Goal: Book appointment/travel/reservation

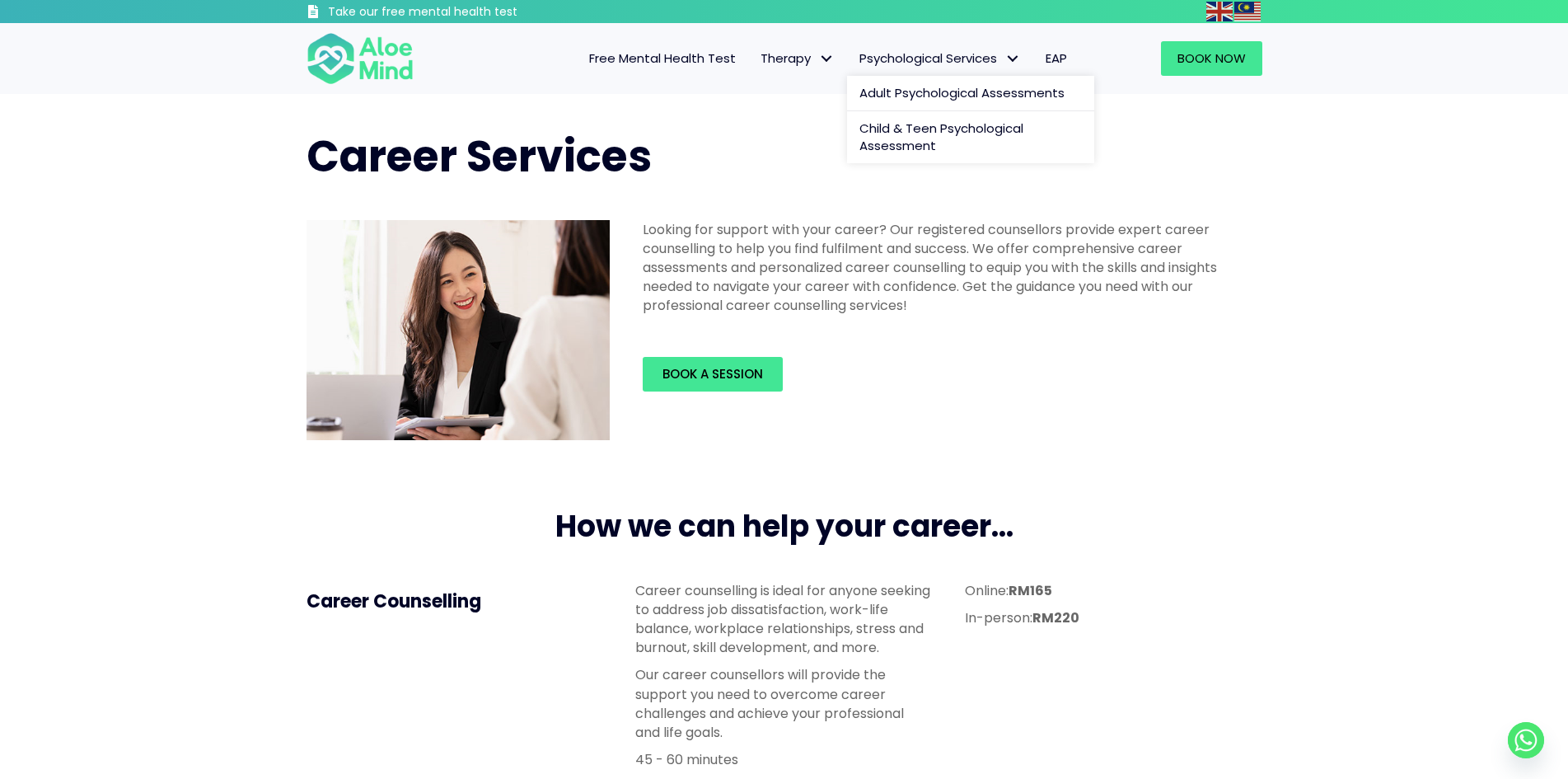
click at [982, 60] on span "Psychological Services" at bounding box center [940, 58] width 162 height 17
click at [1093, 192] on div "Career Services" at bounding box center [784, 157] width 988 height 93
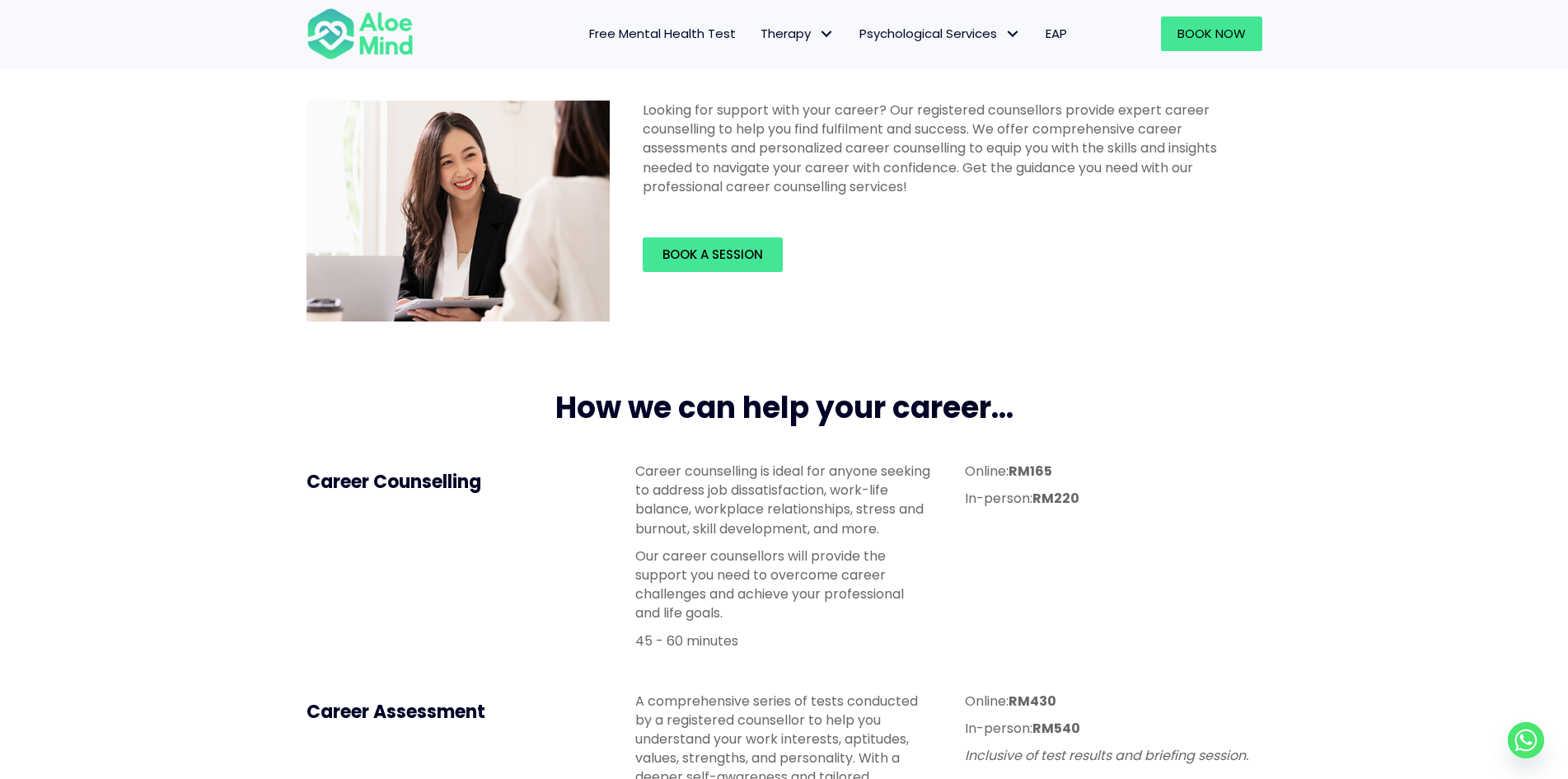
scroll to position [41, 0]
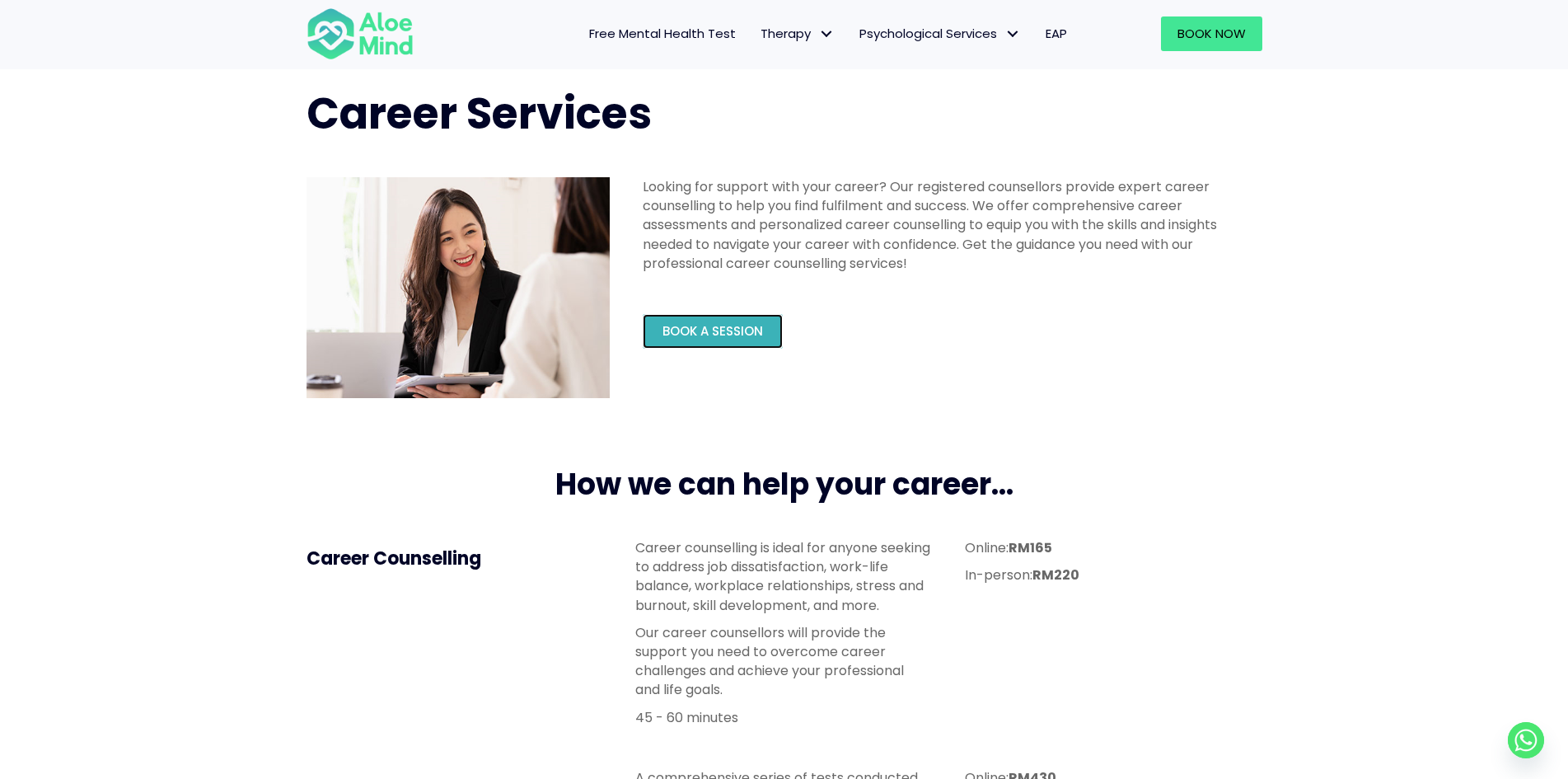
click at [731, 330] on span "Book a session" at bounding box center [713, 330] width 101 height 17
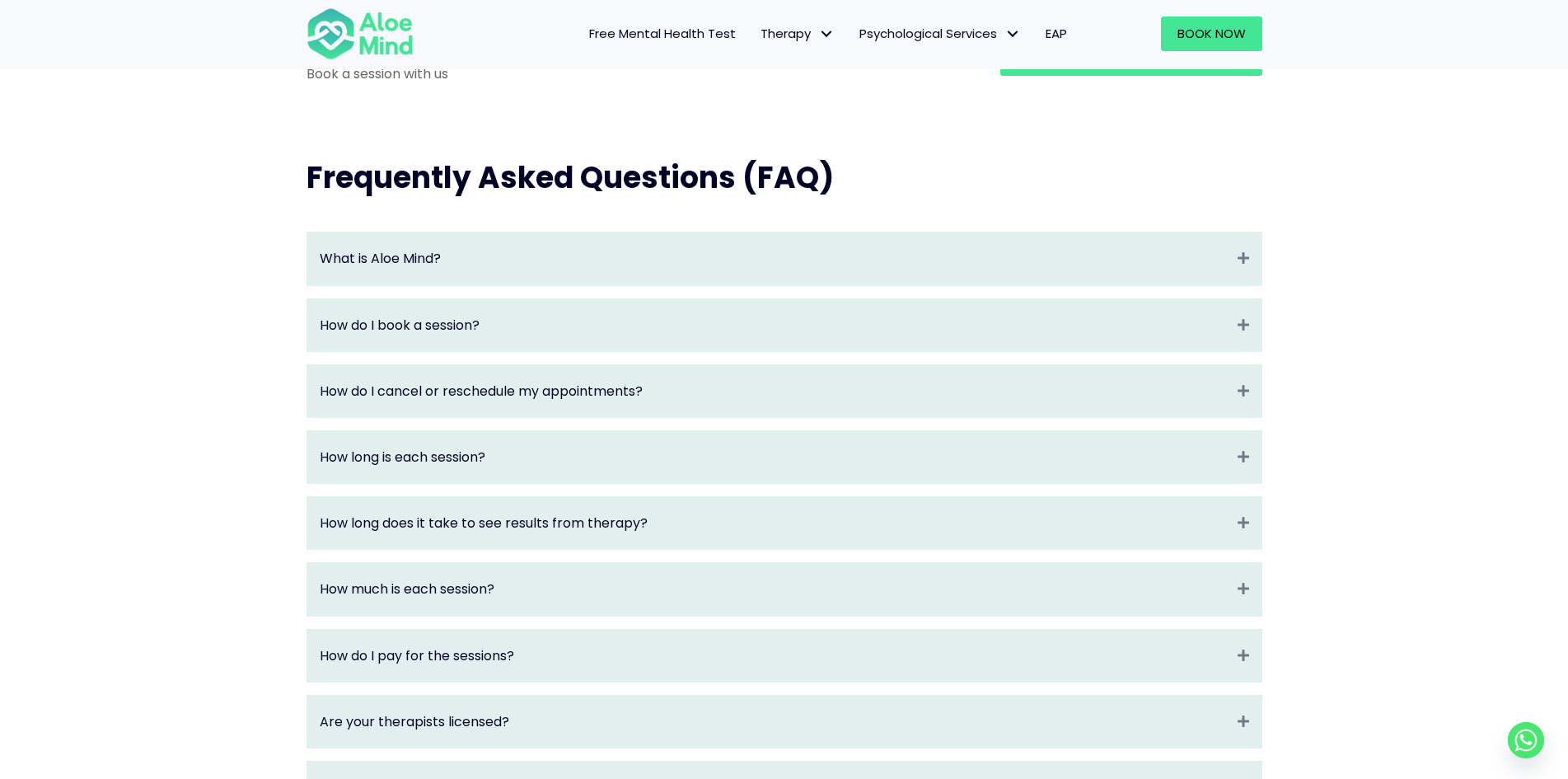
scroll to position [1730, 0]
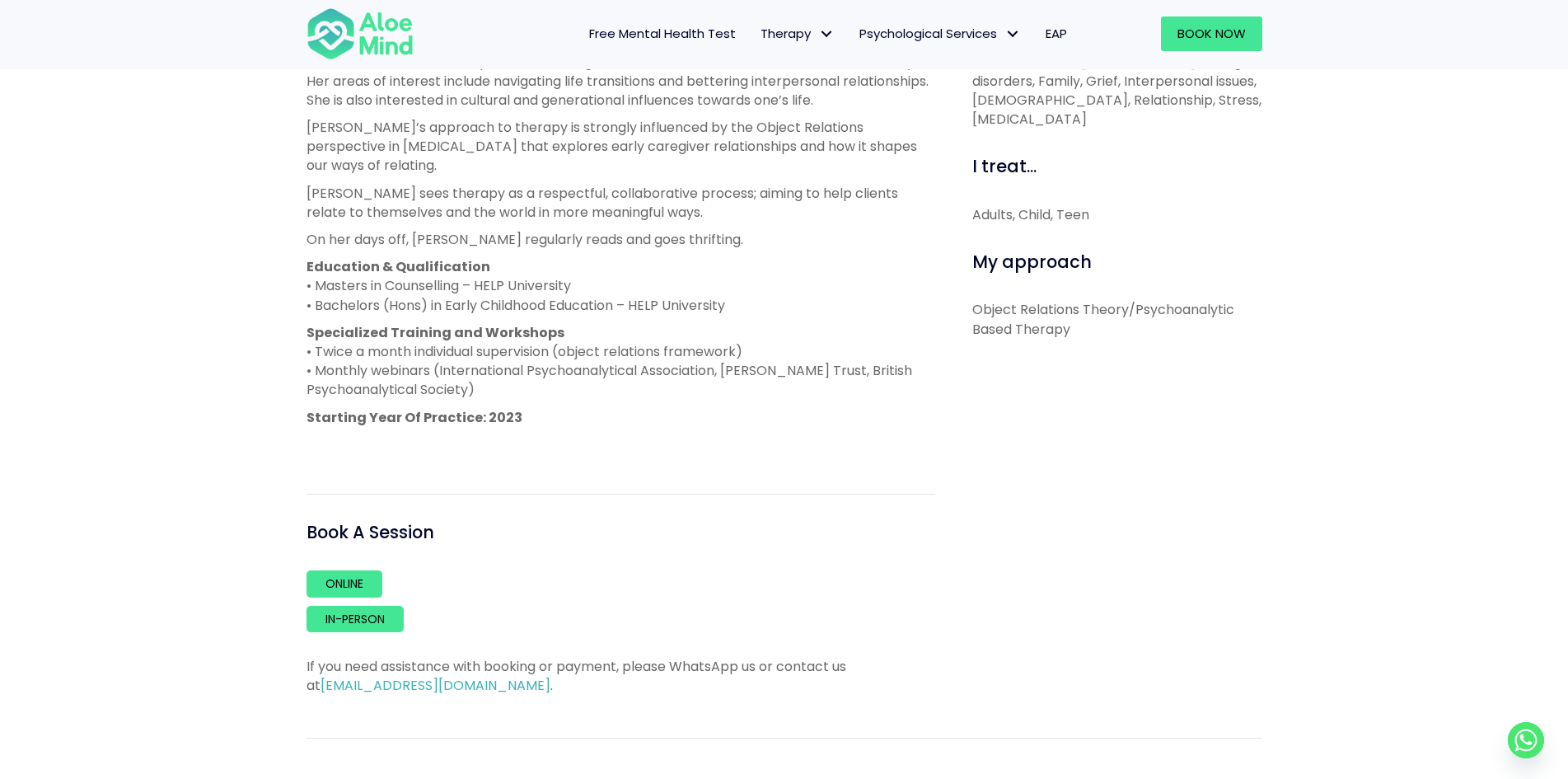
scroll to position [824, 0]
